Goal: Transaction & Acquisition: Subscribe to service/newsletter

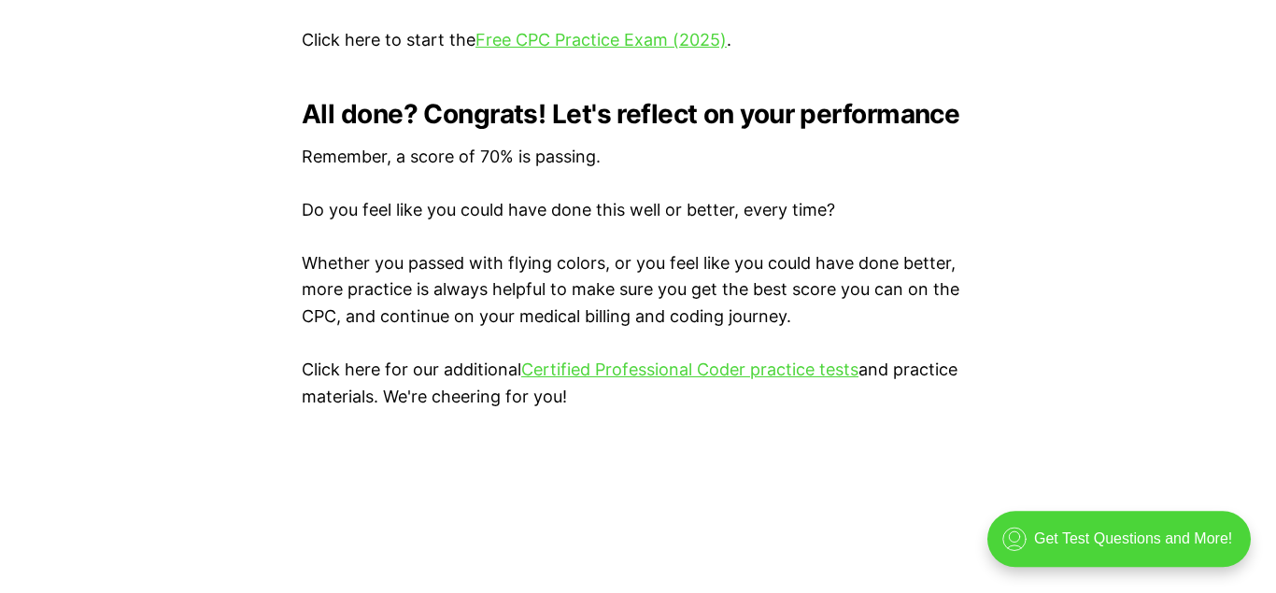
scroll to position [4001, 0]
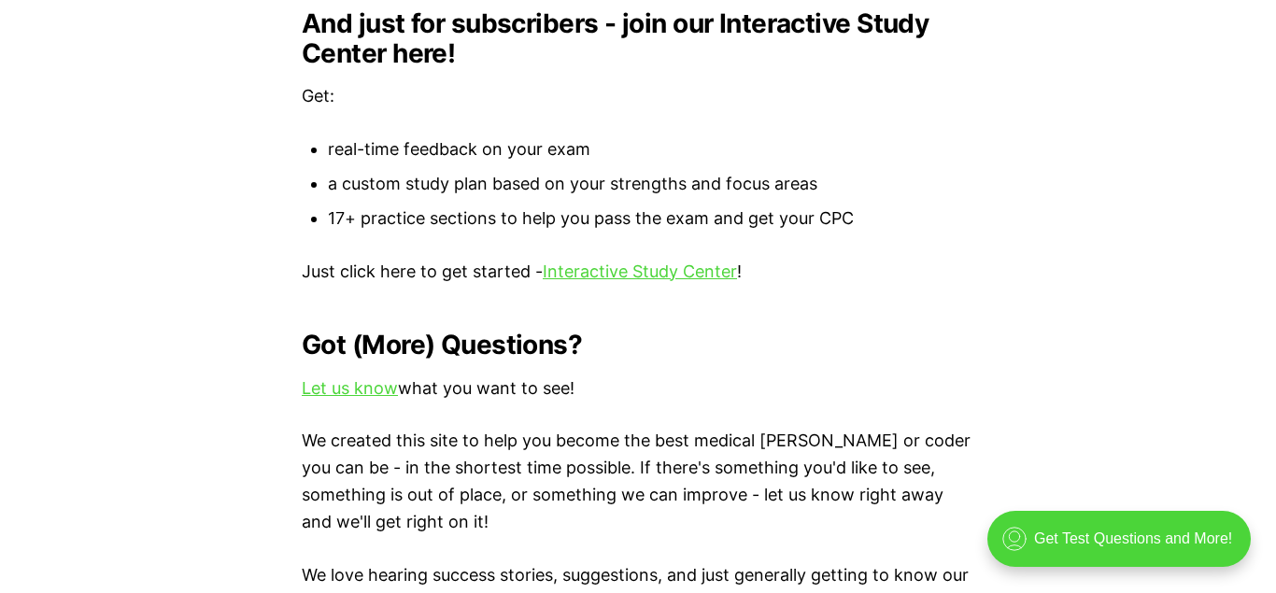
scroll to position [2191, 0]
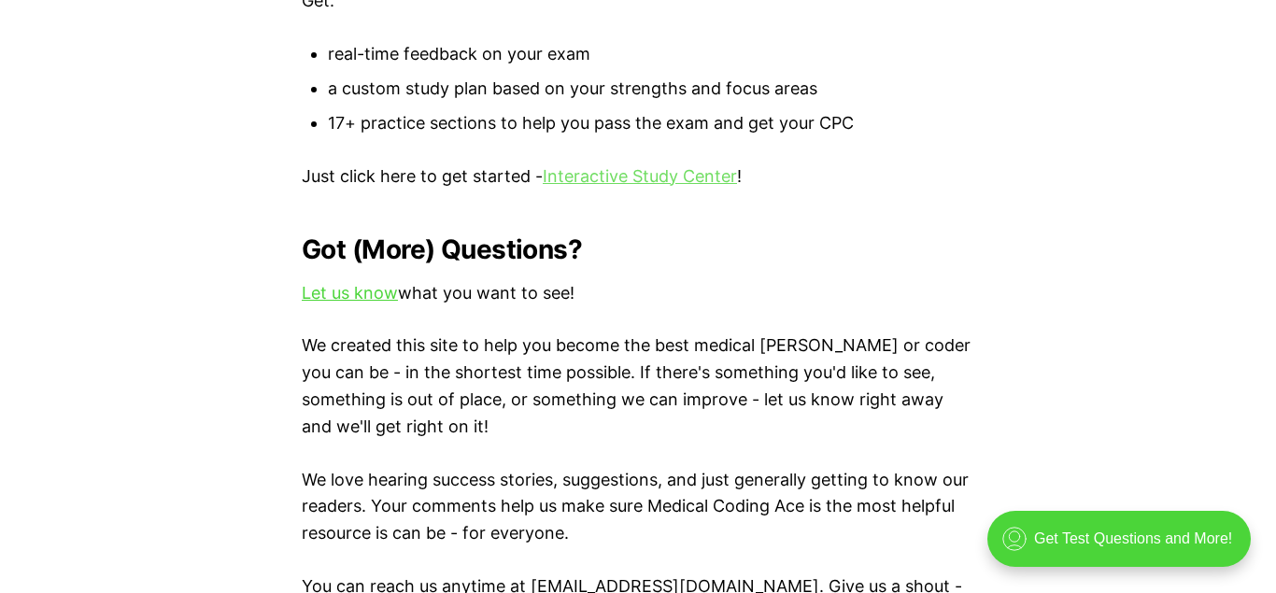
click at [631, 166] on link "Interactive Study Center" at bounding box center [640, 176] width 194 height 20
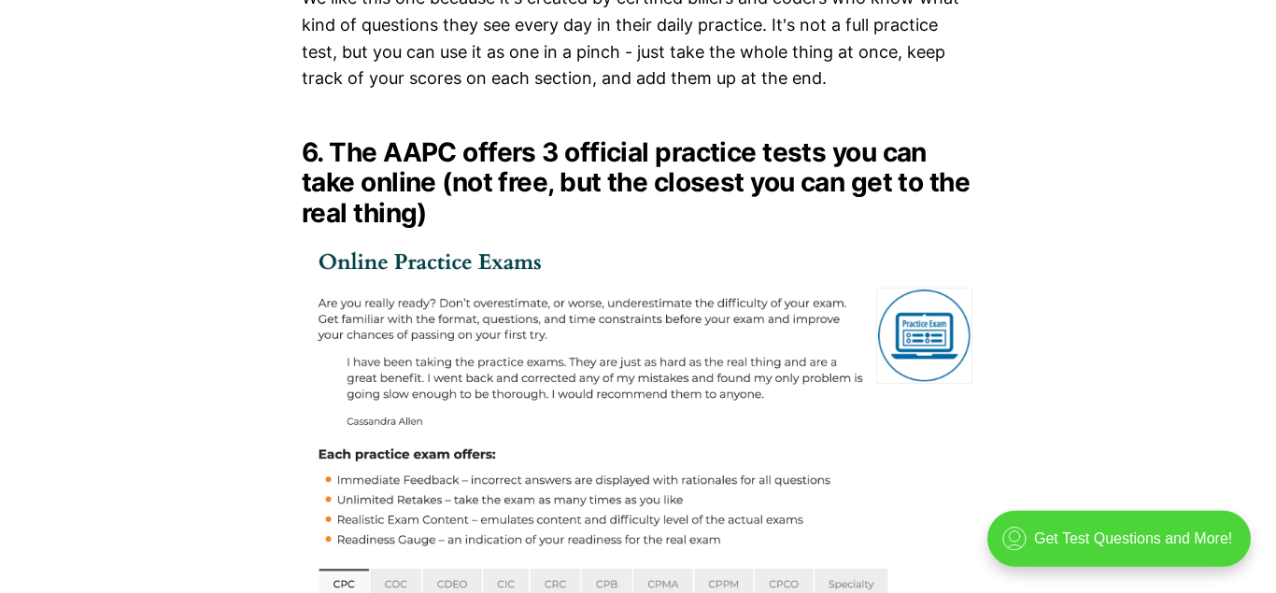
scroll to position [7668, 0]
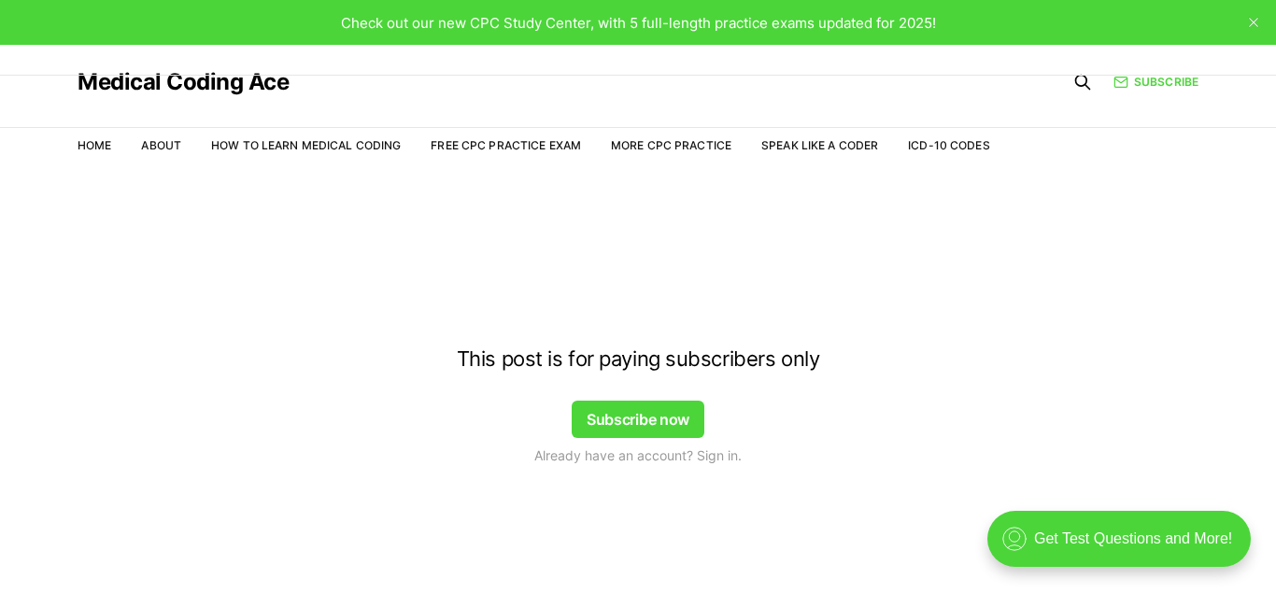
click at [681, 416] on button "Subscribe now" at bounding box center [638, 419] width 133 height 37
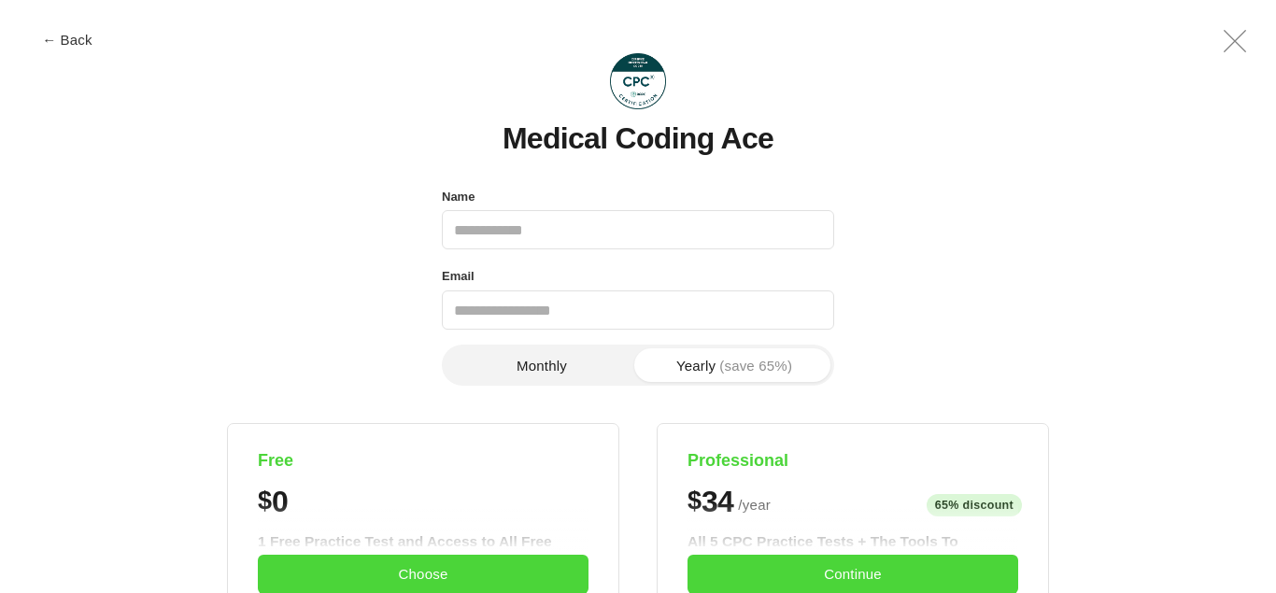
click at [559, 380] on button "Monthly" at bounding box center [541, 365] width 192 height 34
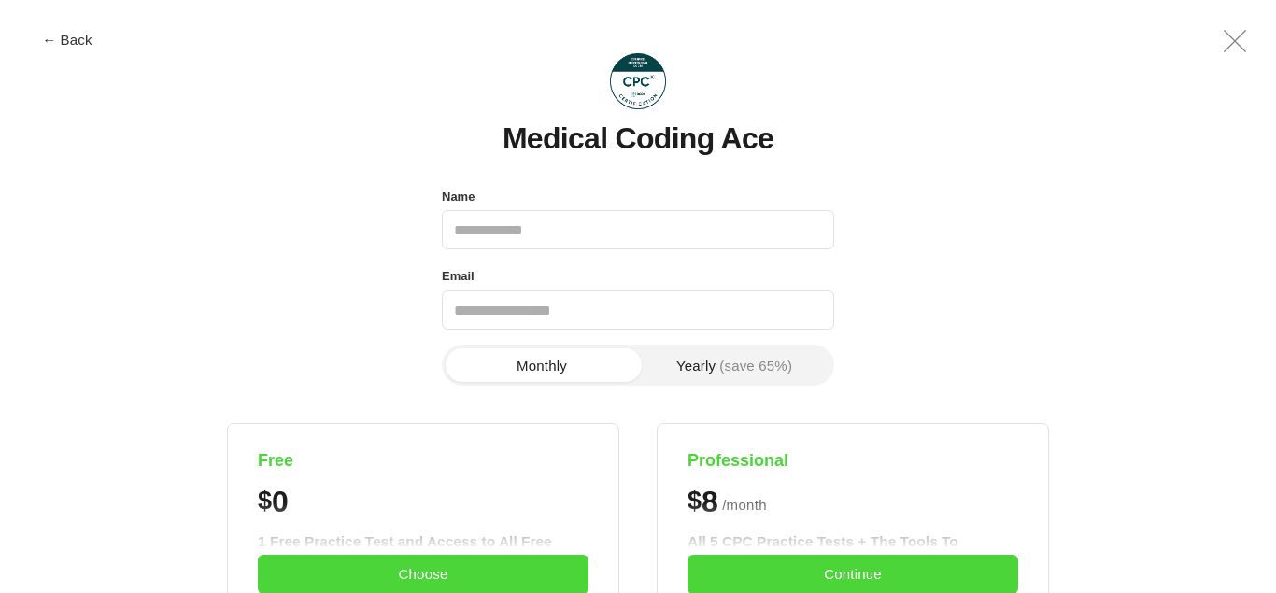
click at [703, 350] on button "Yearly (save 65%)" at bounding box center [734, 365] width 192 height 34
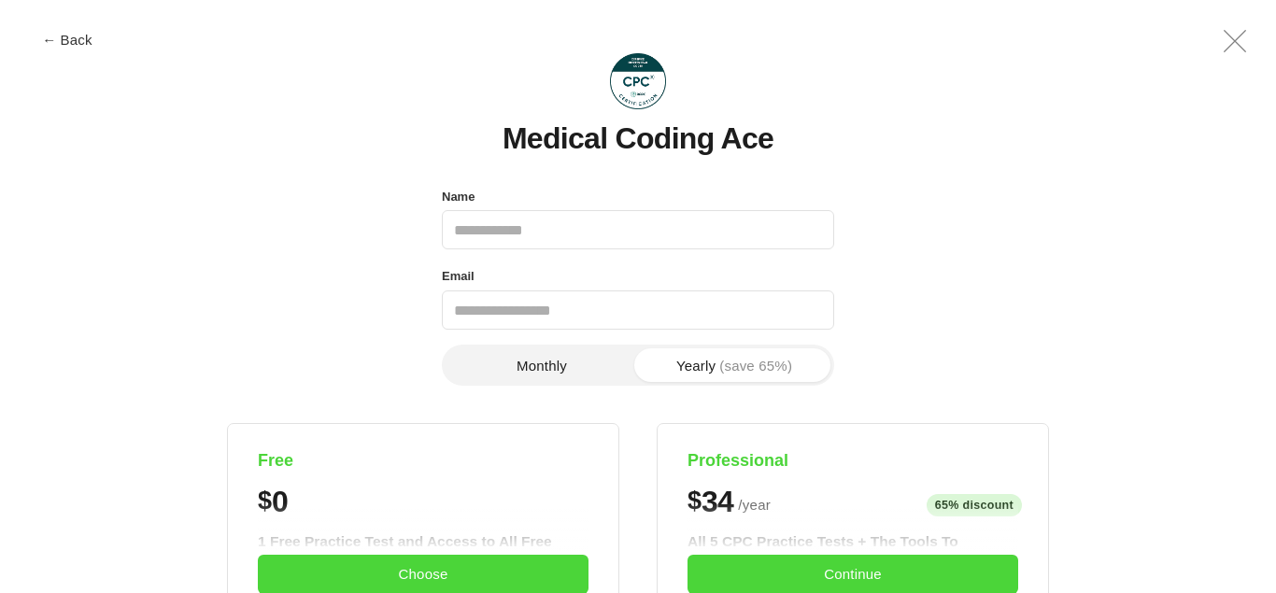
click at [606, 367] on button "Monthly" at bounding box center [541, 365] width 192 height 34
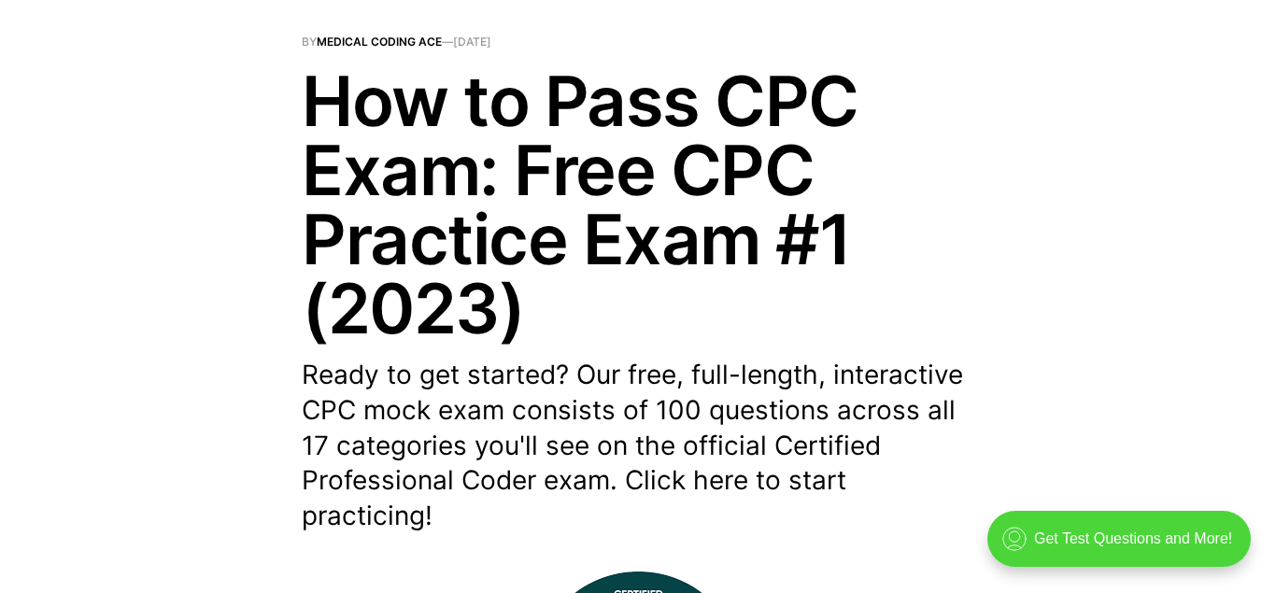
scroll to position [118, 0]
